Goal: Navigation & Orientation: Find specific page/section

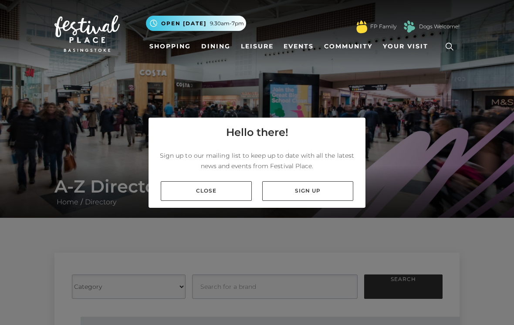
click at [227, 191] on link "Close" at bounding box center [206, 191] width 91 height 20
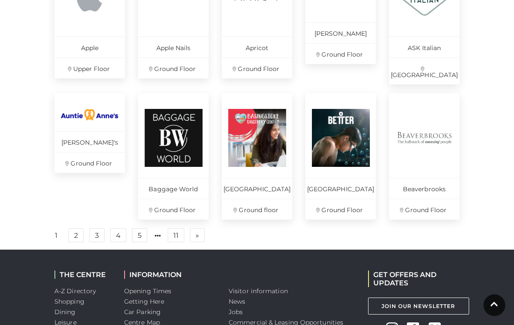
scroll to position [592, 0]
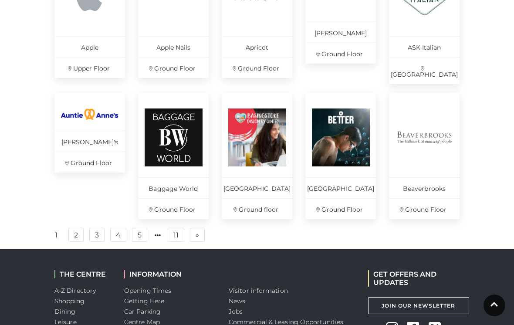
click at [200, 234] on link "» Next" at bounding box center [197, 235] width 15 height 14
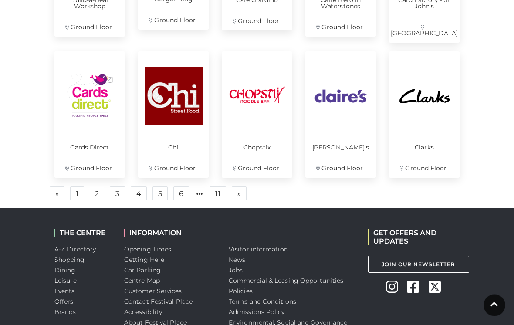
scroll to position [646, 0]
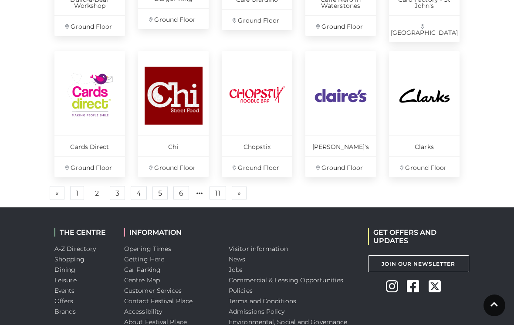
click at [120, 186] on link "3" at bounding box center [117, 193] width 15 height 14
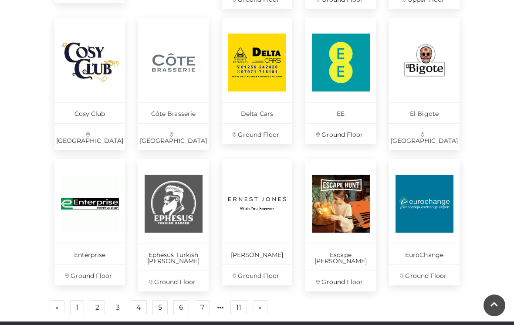
click at [143, 300] on link "4" at bounding box center [139, 307] width 16 height 14
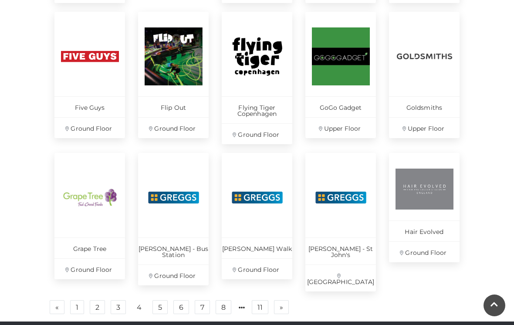
scroll to position [526, 0]
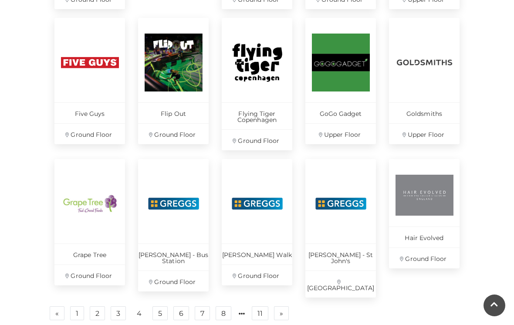
click at [167, 306] on link "5" at bounding box center [160, 313] width 15 height 14
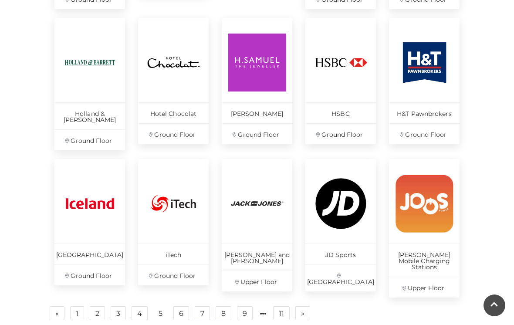
click at [187, 306] on link "6" at bounding box center [181, 313] width 16 height 14
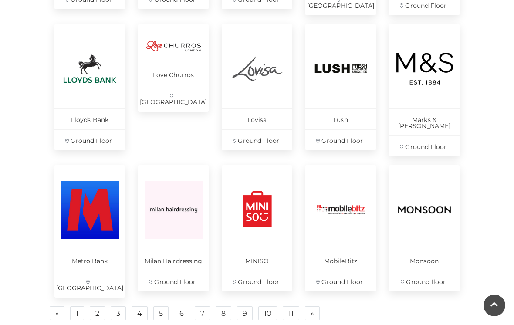
scroll to position [520, 0]
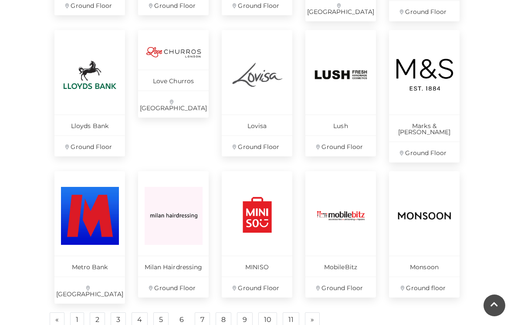
click at [201, 313] on link "7" at bounding box center [202, 320] width 15 height 14
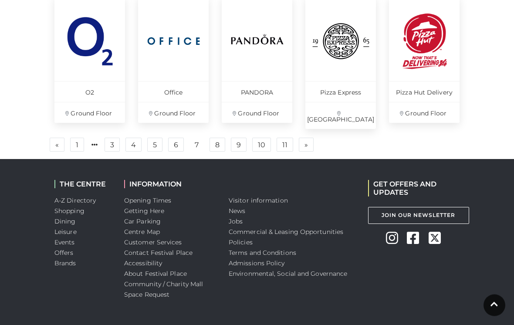
scroll to position [677, 0]
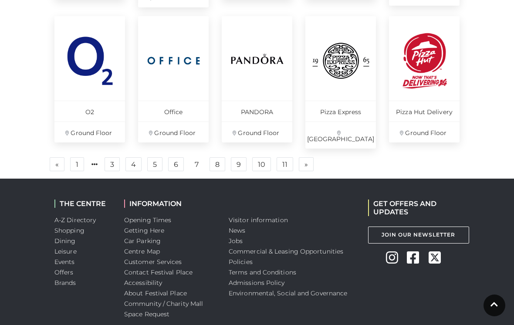
click at [181, 158] on link "6" at bounding box center [176, 164] width 16 height 14
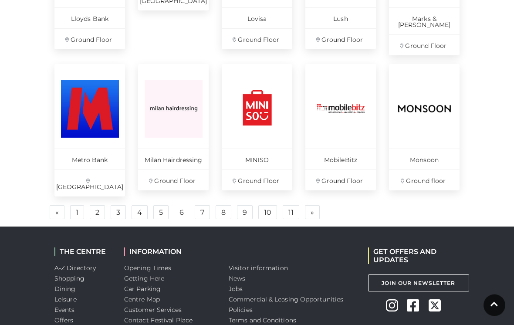
scroll to position [627, 0]
click at [207, 205] on link "7" at bounding box center [202, 212] width 15 height 14
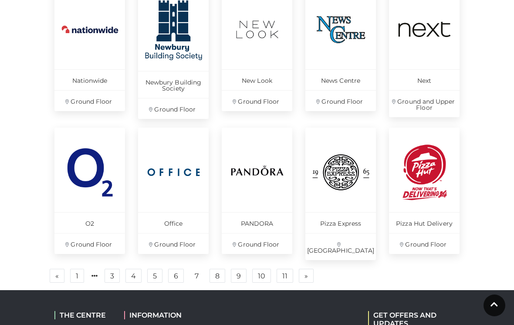
scroll to position [544, 0]
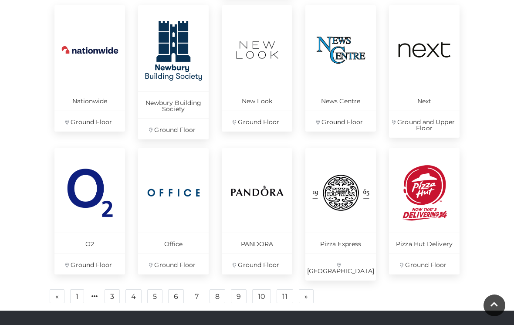
click at [226, 289] on ul "« Previous 1 3 4 5 6 7 8 9 10 11 » Next" at bounding box center [257, 296] width 418 height 14
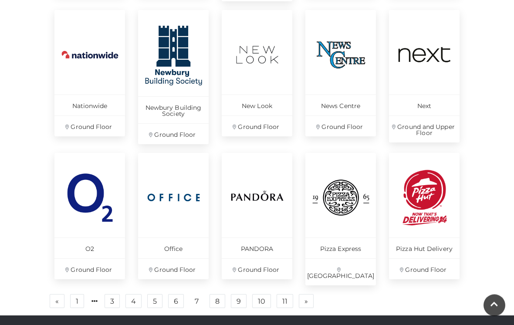
scroll to position [540, 0]
click at [226, 294] on ul "« Previous 1 3 4 5 6 7 8 9 10 11 » Next" at bounding box center [257, 301] width 418 height 14
click at [312, 294] on link "» Next" at bounding box center [306, 301] width 15 height 14
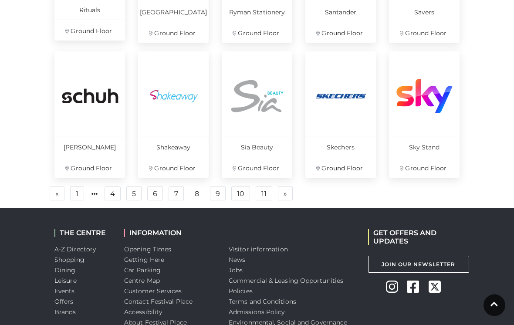
scroll to position [627, 0]
click at [221, 194] on link "9" at bounding box center [218, 194] width 16 height 14
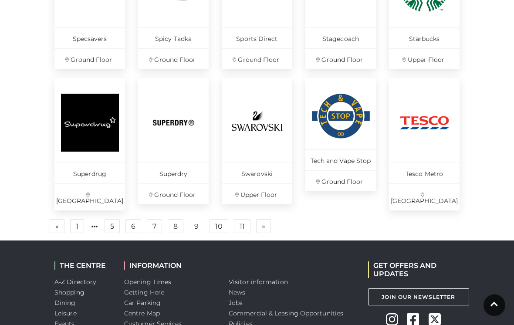
scroll to position [613, 0]
click at [221, 219] on link "10" at bounding box center [219, 226] width 19 height 14
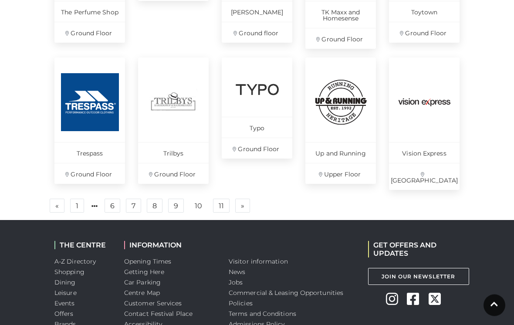
scroll to position [627, 0]
click at [224, 199] on link "11" at bounding box center [221, 206] width 17 height 14
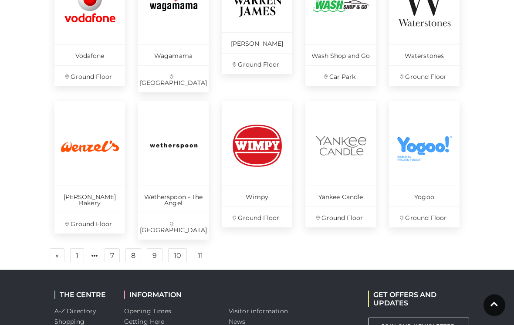
scroll to position [449, 0]
click at [205, 249] on link "11" at bounding box center [201, 256] width 16 height 14
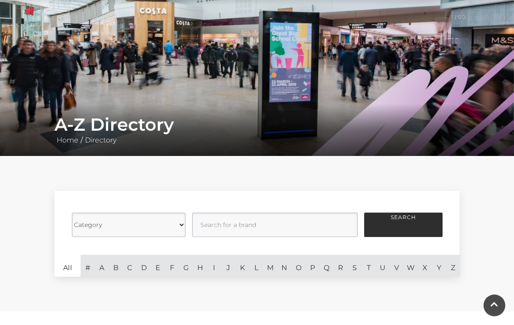
scroll to position [0, 0]
